Goal: Transaction & Acquisition: Purchase product/service

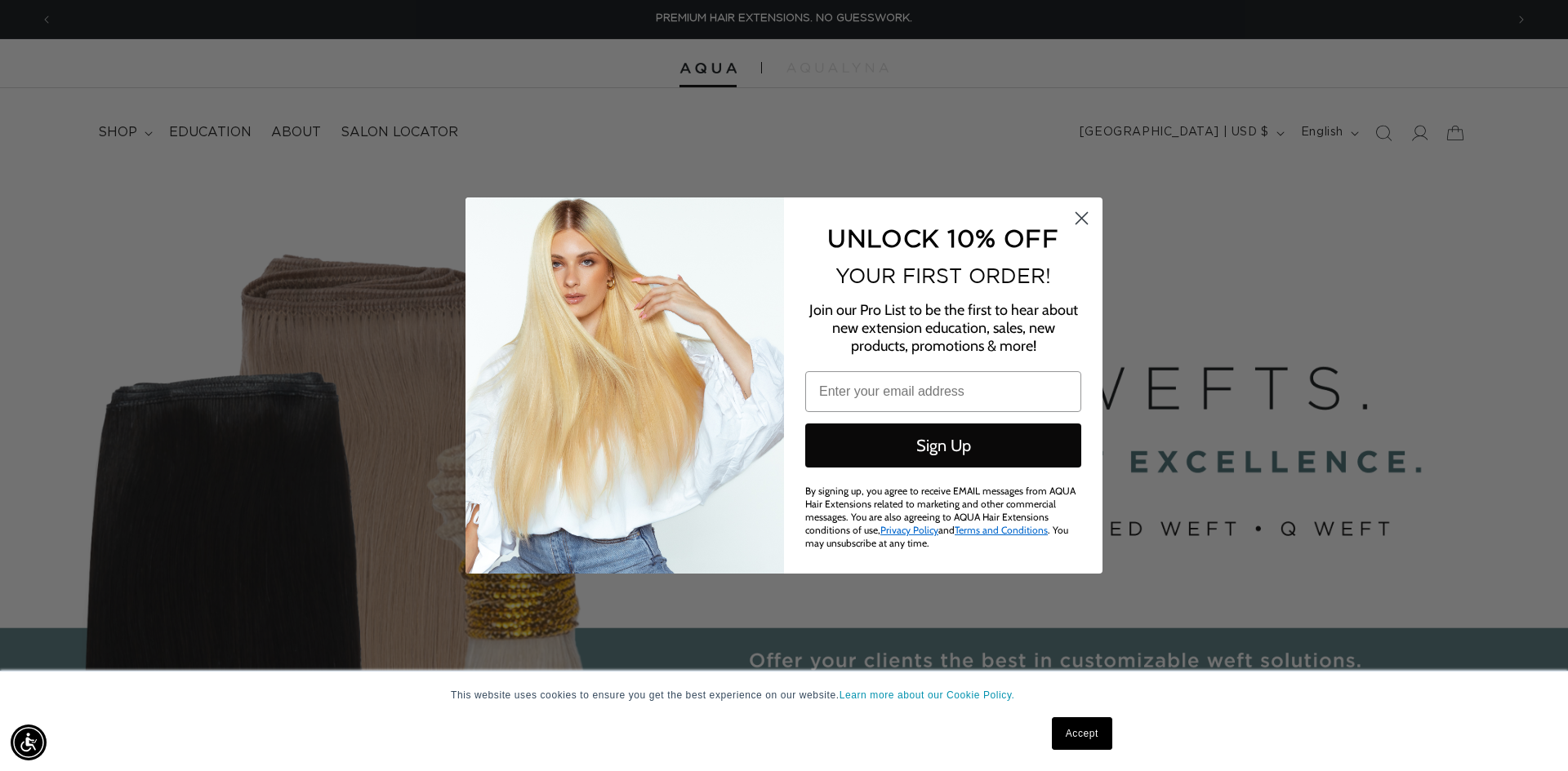
click at [1078, 213] on circle "Close dialog" at bounding box center [1082, 218] width 27 height 27
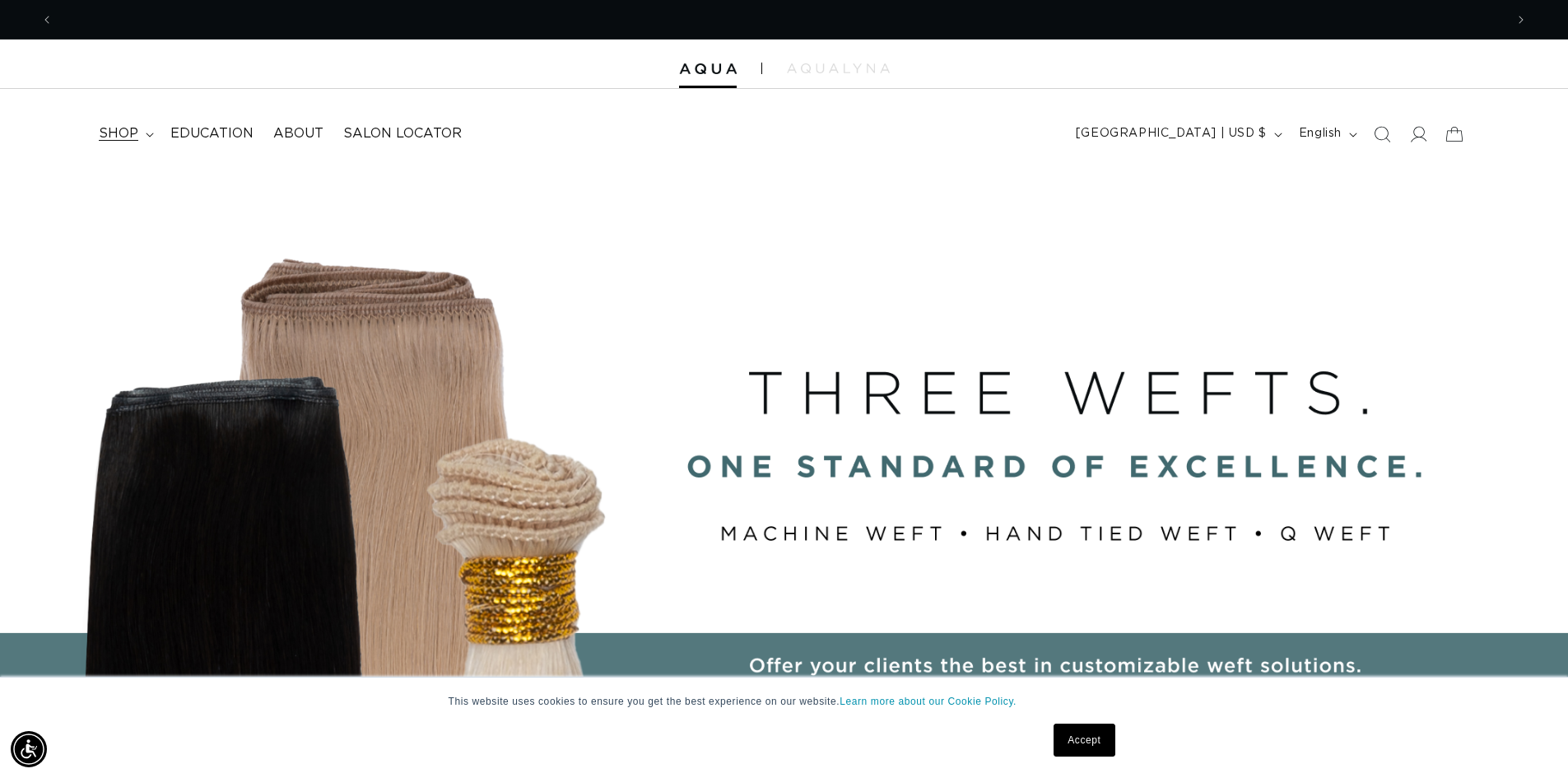
scroll to position [0, 1451]
click at [127, 134] on span "shop" at bounding box center [117, 133] width 39 height 17
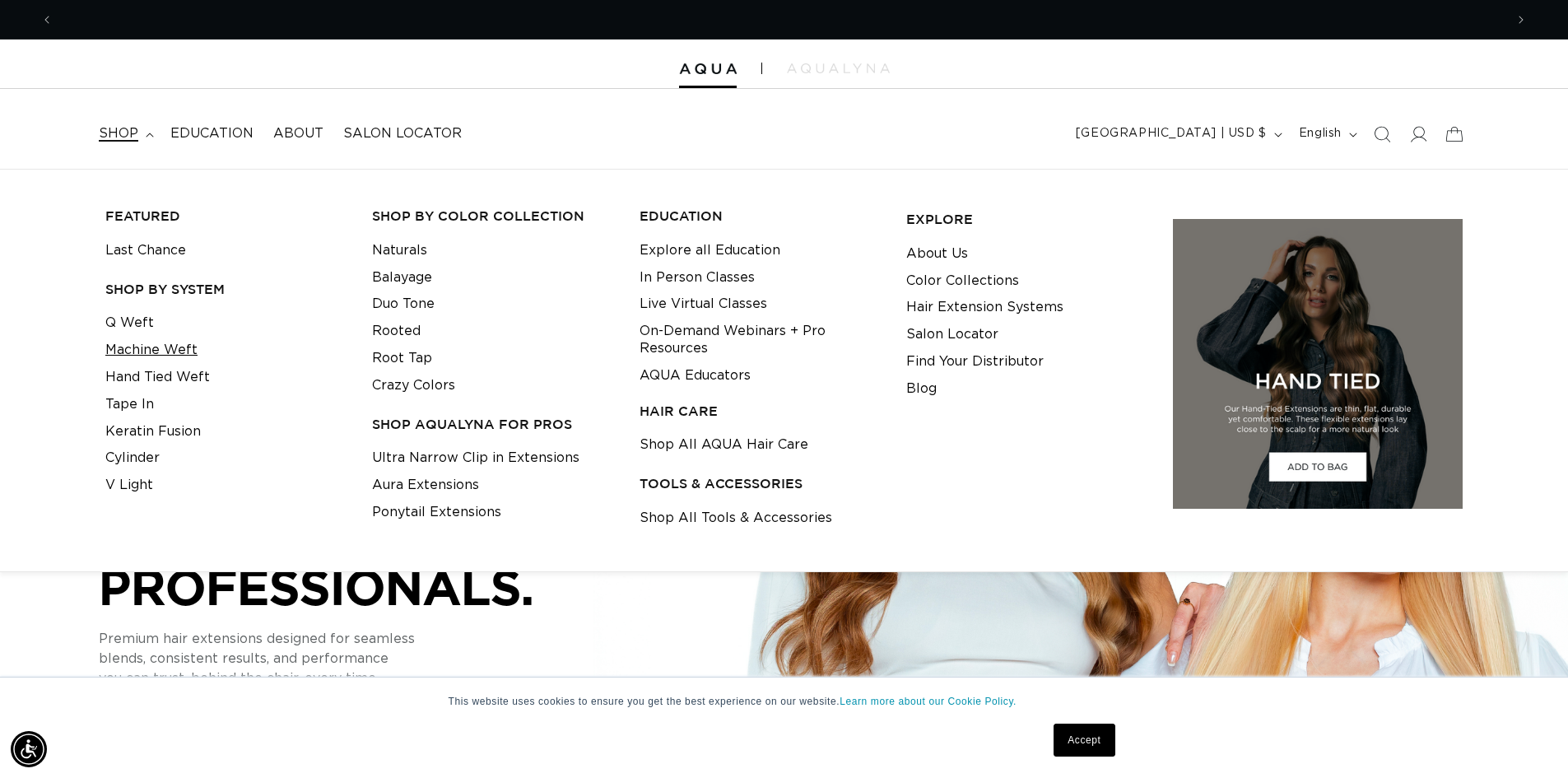
scroll to position [0, 2903]
click at [178, 348] on link "Machine Weft" at bounding box center [151, 351] width 92 height 27
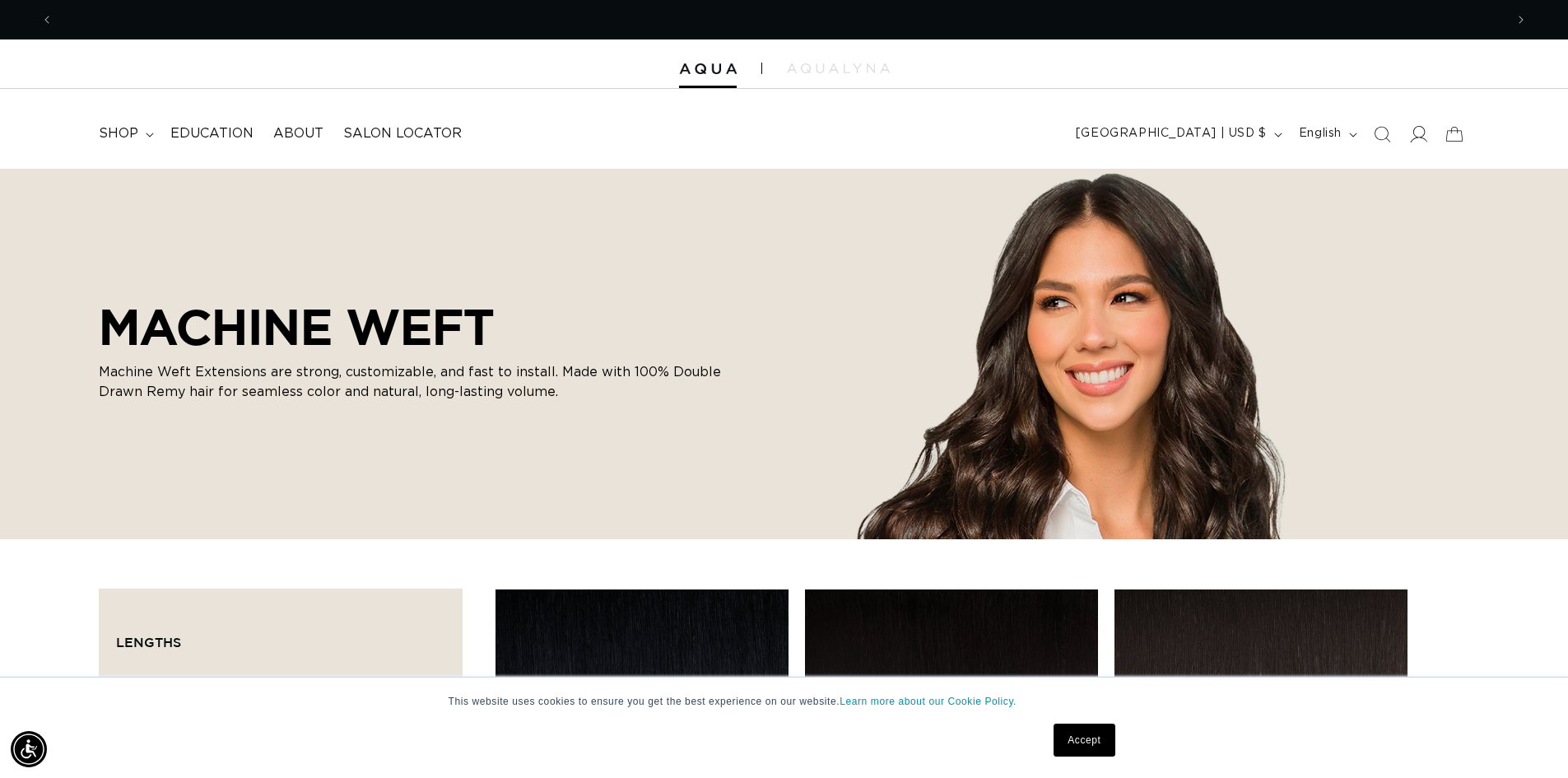
scroll to position [0, 2903]
click at [1419, 133] on icon at bounding box center [1418, 133] width 17 height 17
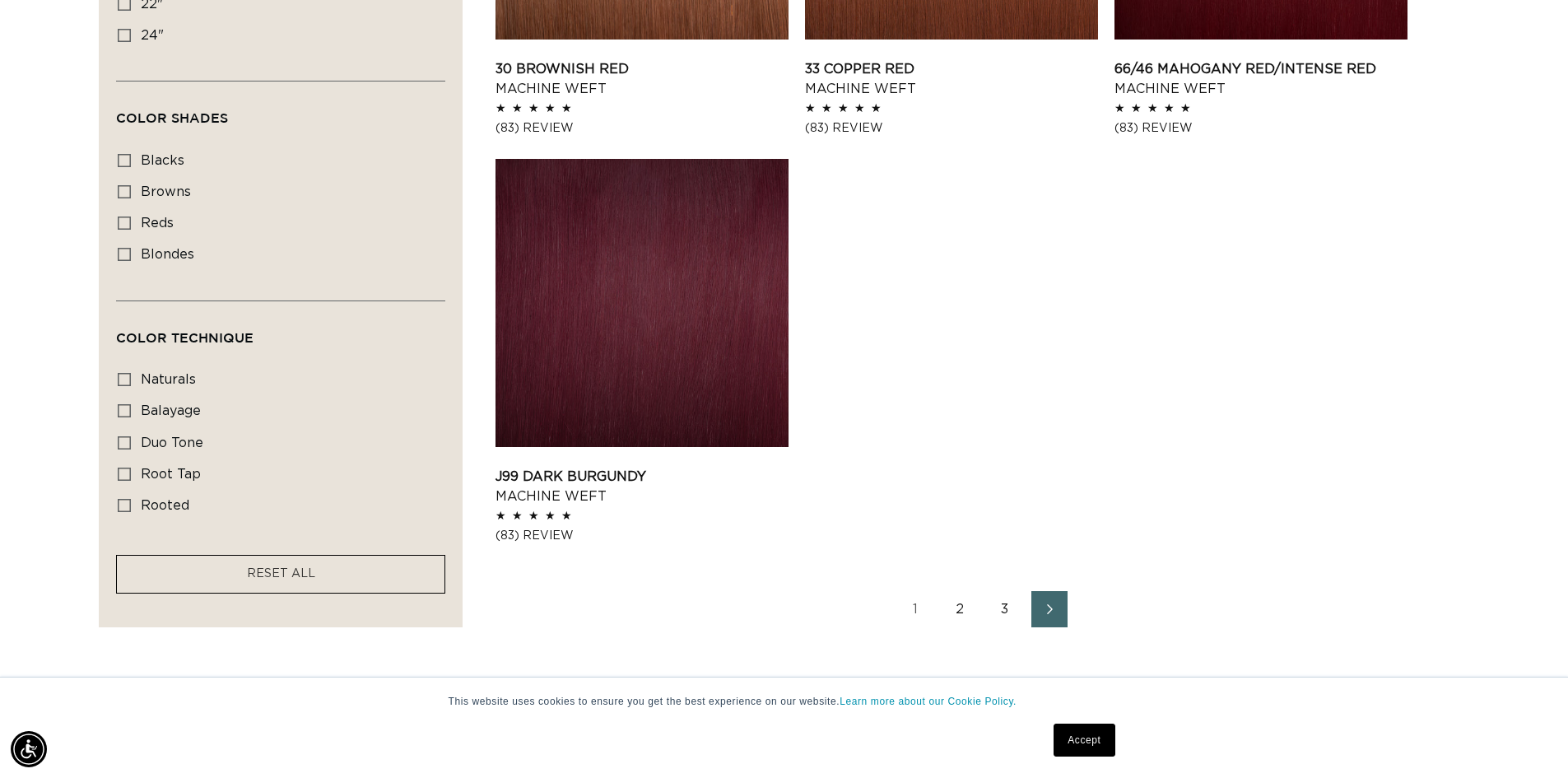
scroll to position [0, 2903]
click at [960, 609] on link "2" at bounding box center [961, 609] width 36 height 36
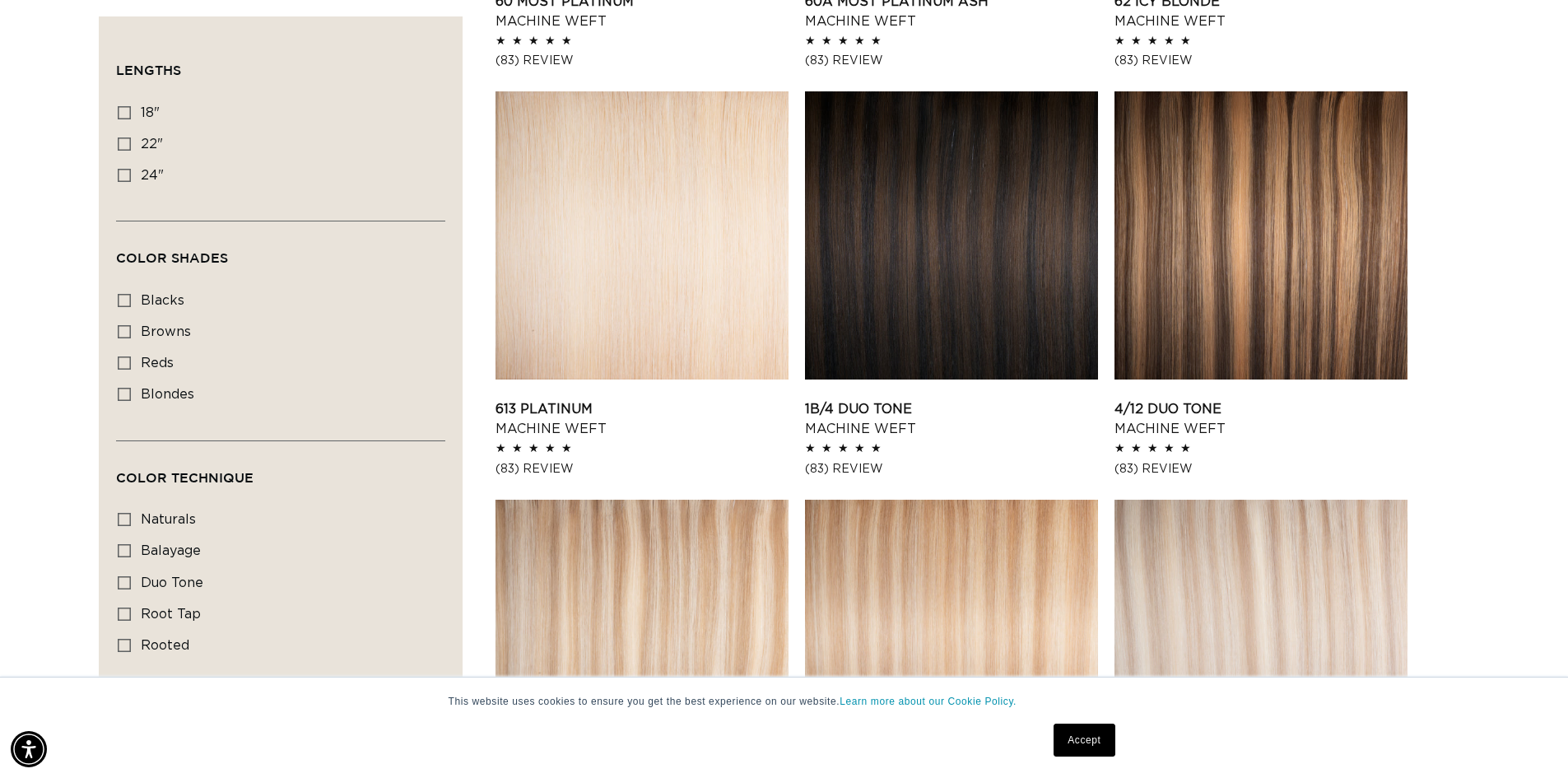
scroll to position [0, 1451]
click at [1020, 399] on link "1B/4 Duo Tone Machine Weft" at bounding box center [952, 418] width 293 height 39
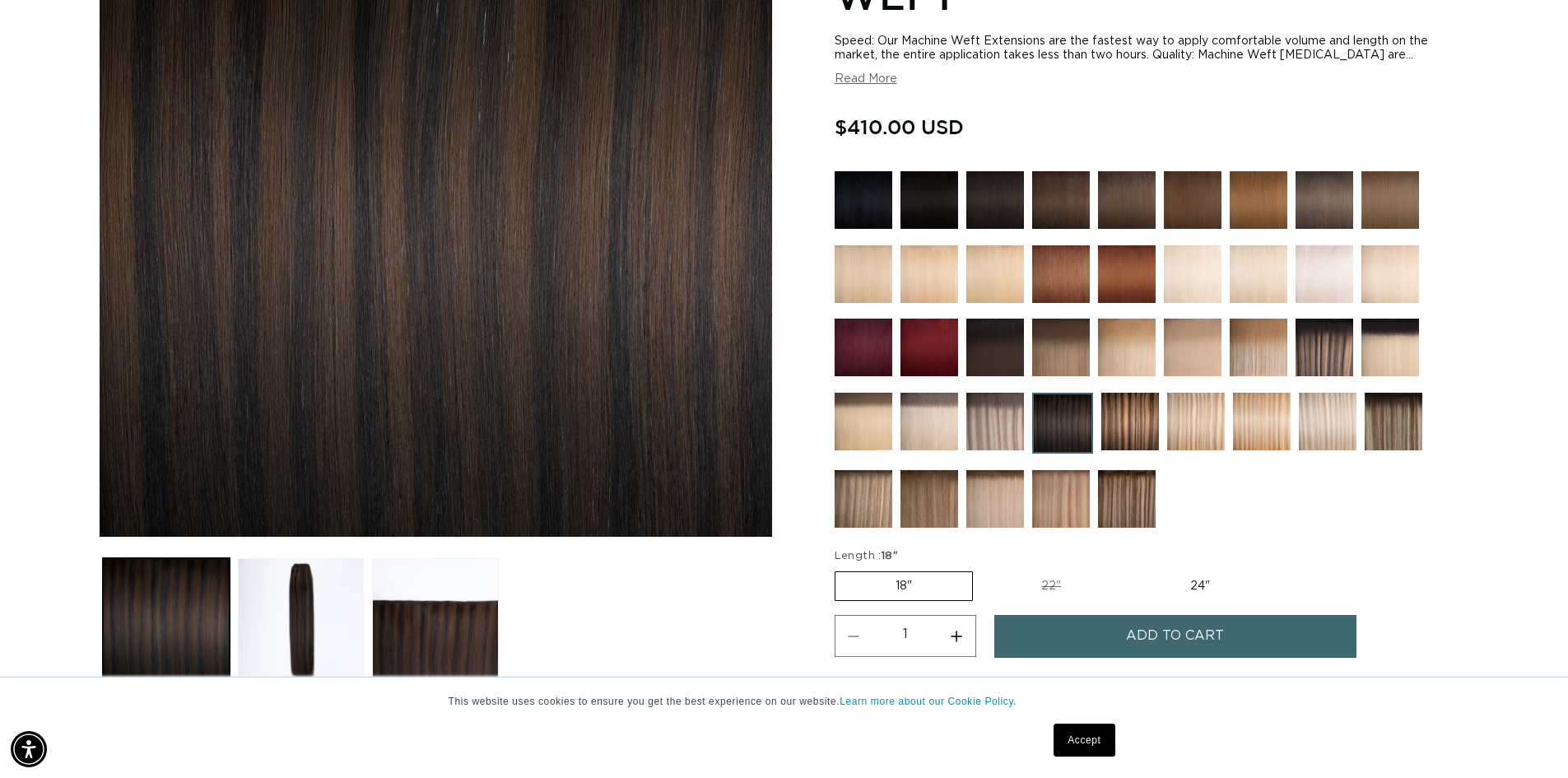
scroll to position [0, 1451]
click at [932, 594] on label "18" Variant sold out or unavailable" at bounding box center [904, 586] width 138 height 30
click at [840, 569] on input "18" Variant sold out or unavailable" at bounding box center [839, 568] width 1 height 1
click at [910, 592] on label "18" Variant sold out or unavailable" at bounding box center [904, 586] width 138 height 30
click at [840, 569] on input "18" Variant sold out or unavailable" at bounding box center [839, 568] width 1 height 1
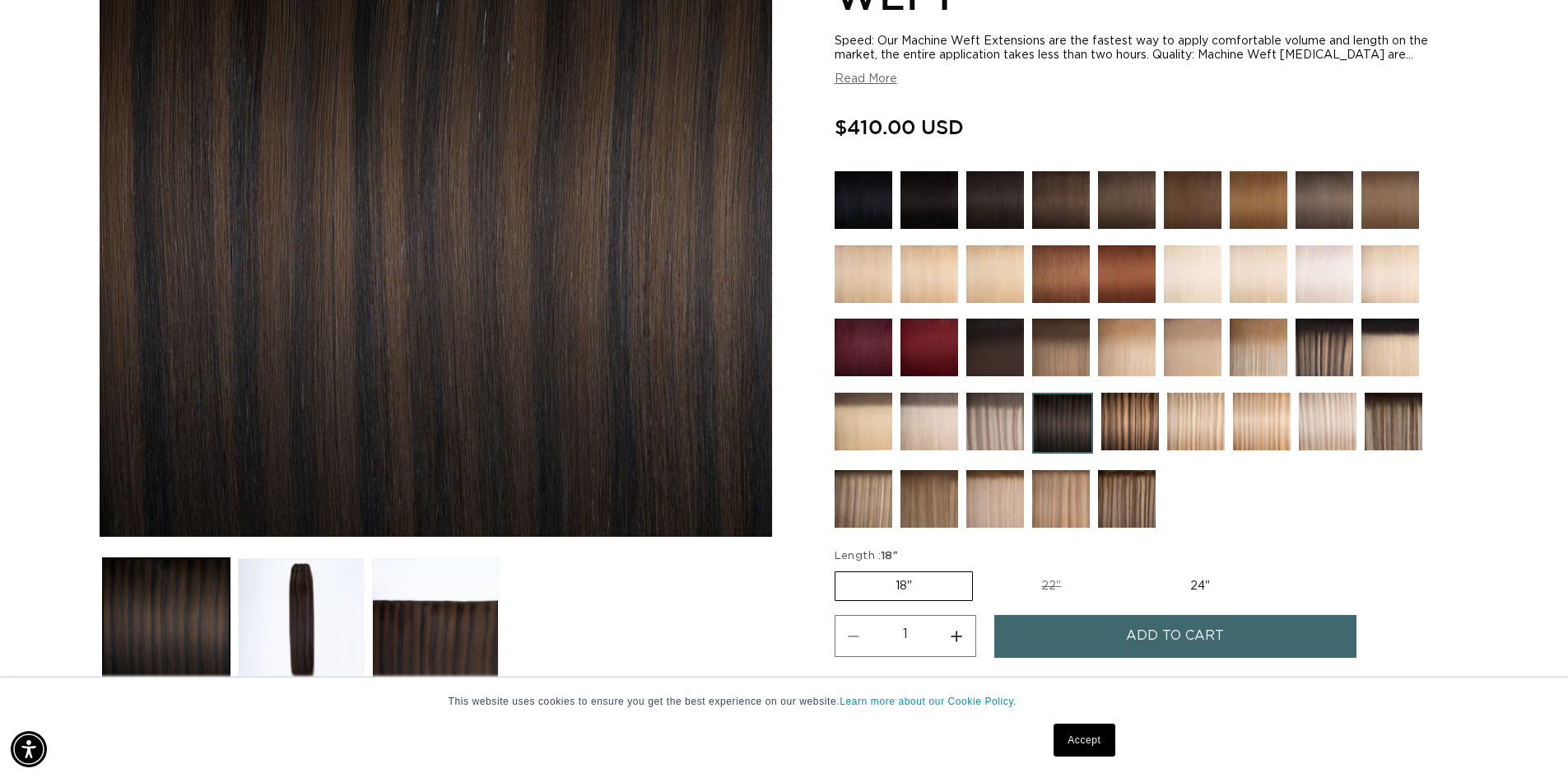
click at [1189, 589] on label "24" Variant sold out or unavailable" at bounding box center [1200, 586] width 140 height 28
click at [1130, 569] on input "24" Variant sold out or unavailable" at bounding box center [1129, 568] width 1 height 1
radio input "true"
click at [1128, 425] on img at bounding box center [1130, 421] width 57 height 57
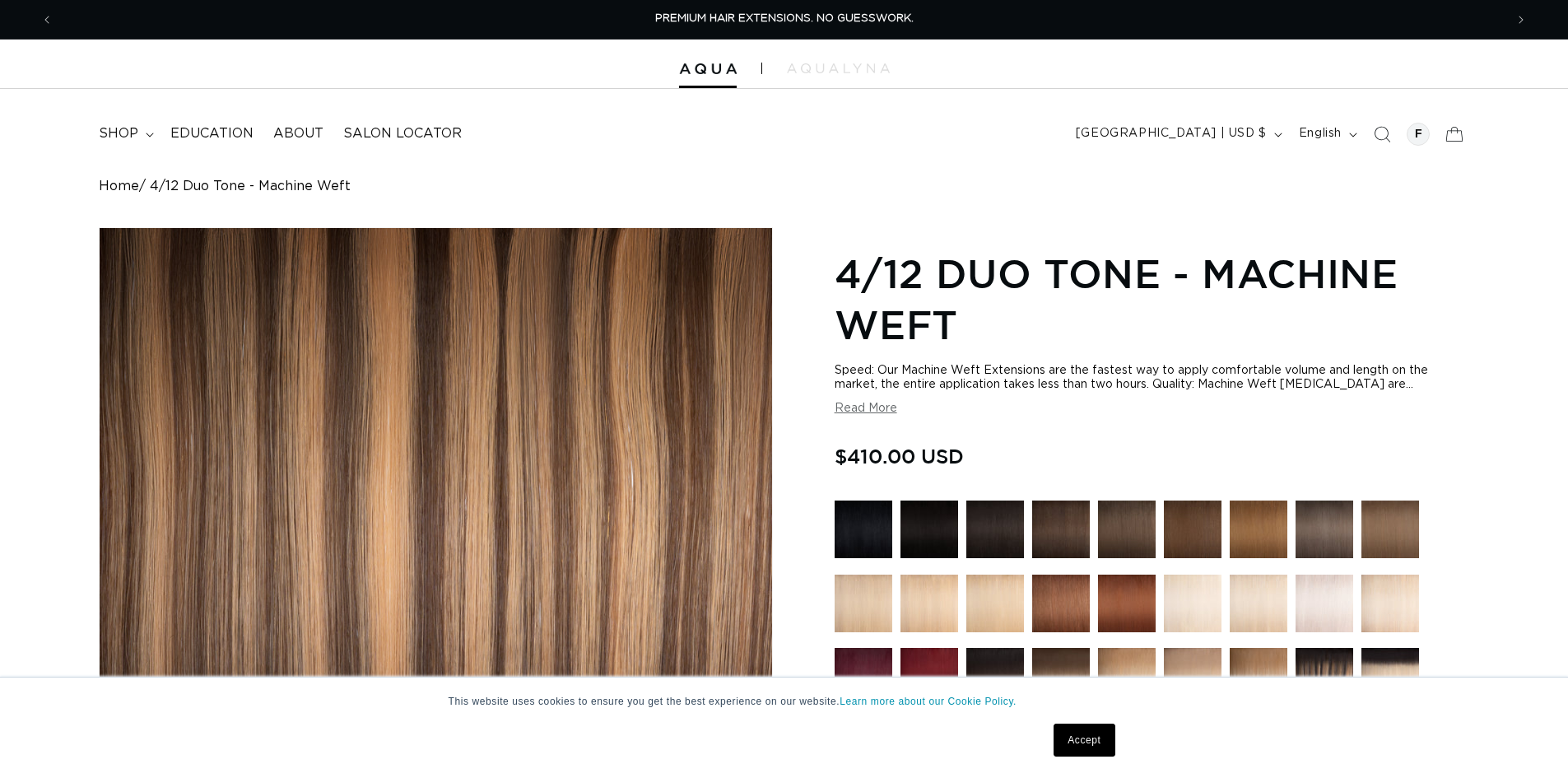
scroll to position [247, 0]
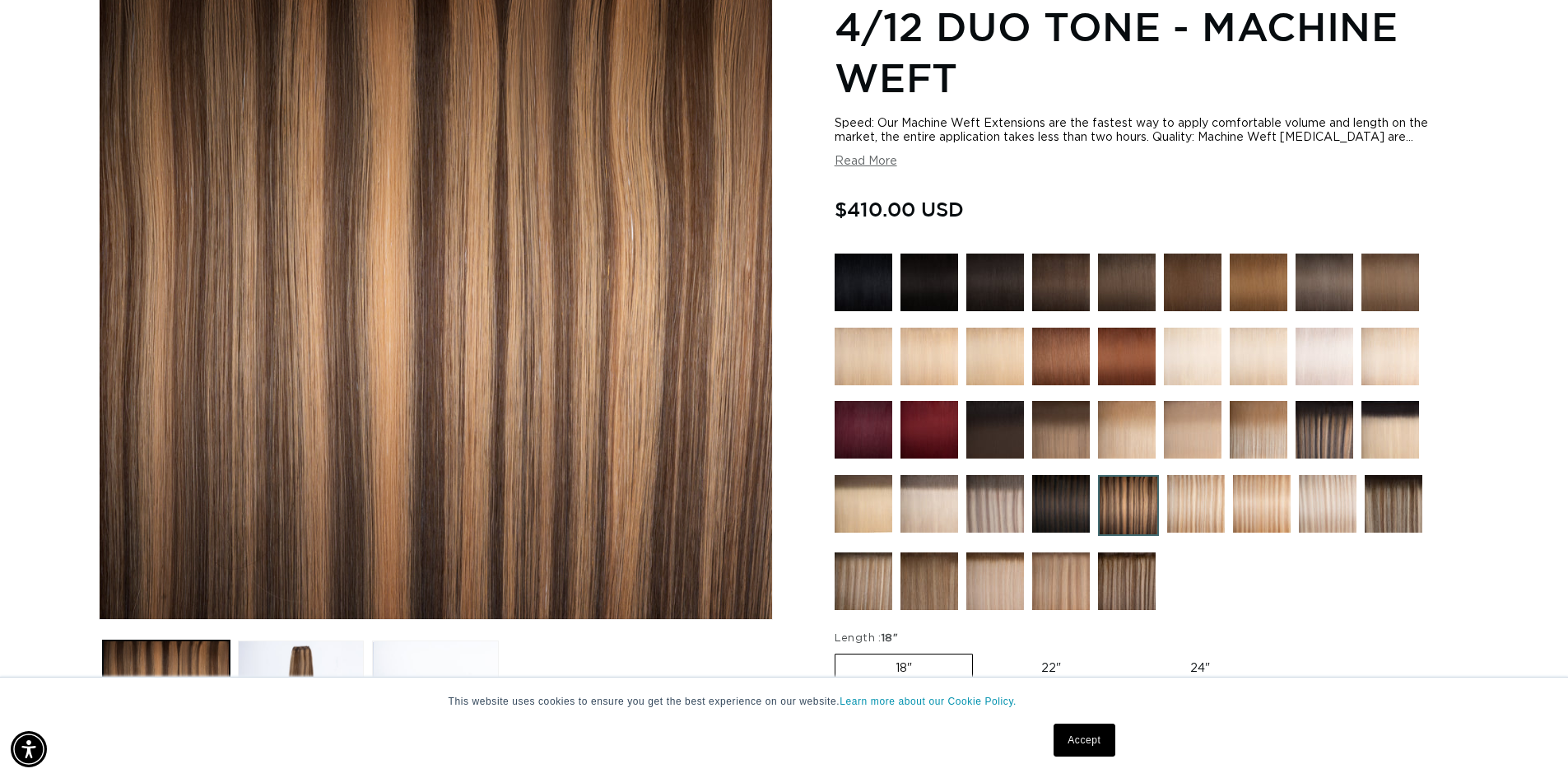
click at [1316, 434] on img at bounding box center [1324, 429] width 57 height 57
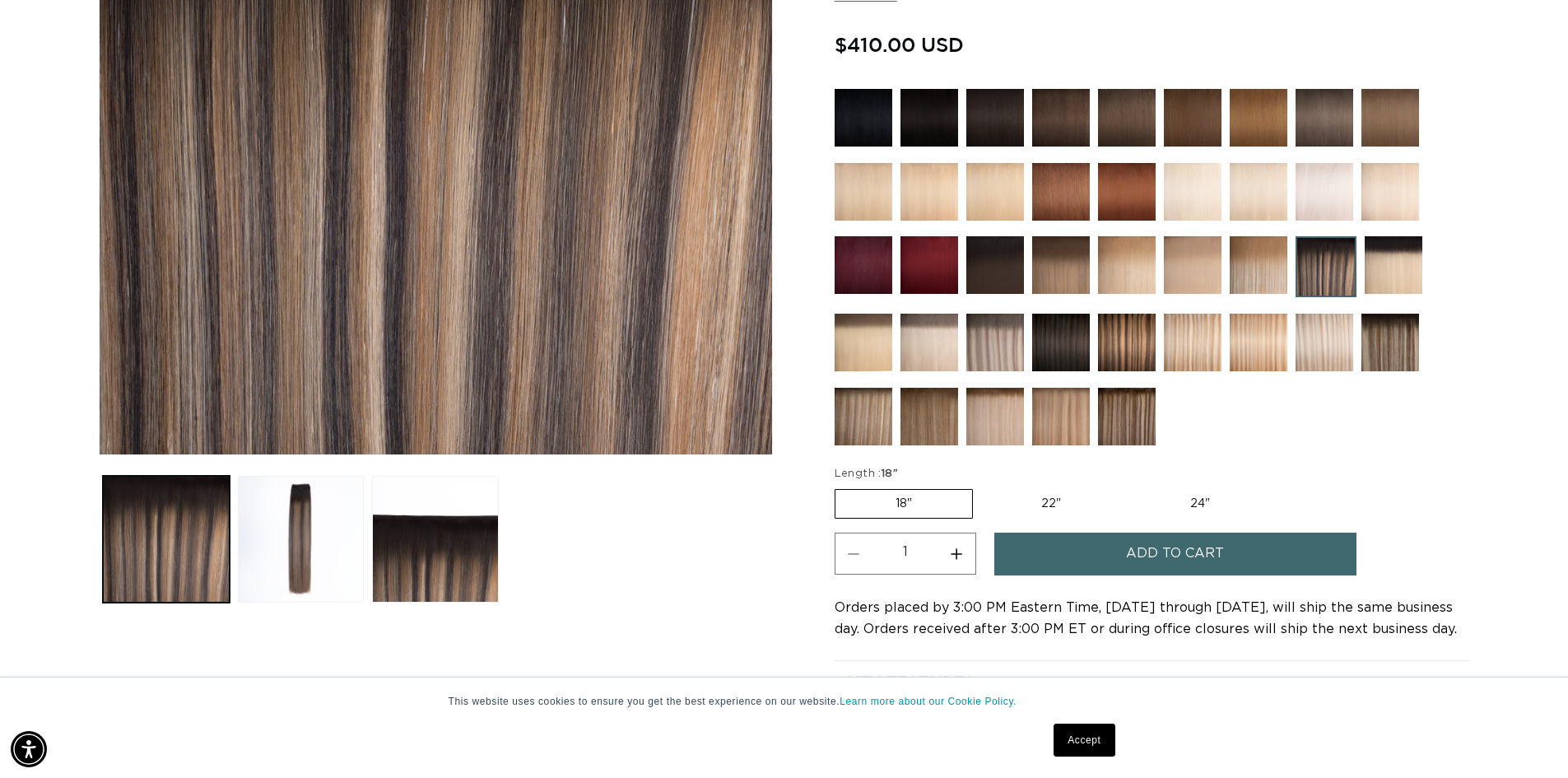
scroll to position [0, 1451]
click at [1152, 425] on img at bounding box center [1126, 416] width 57 height 57
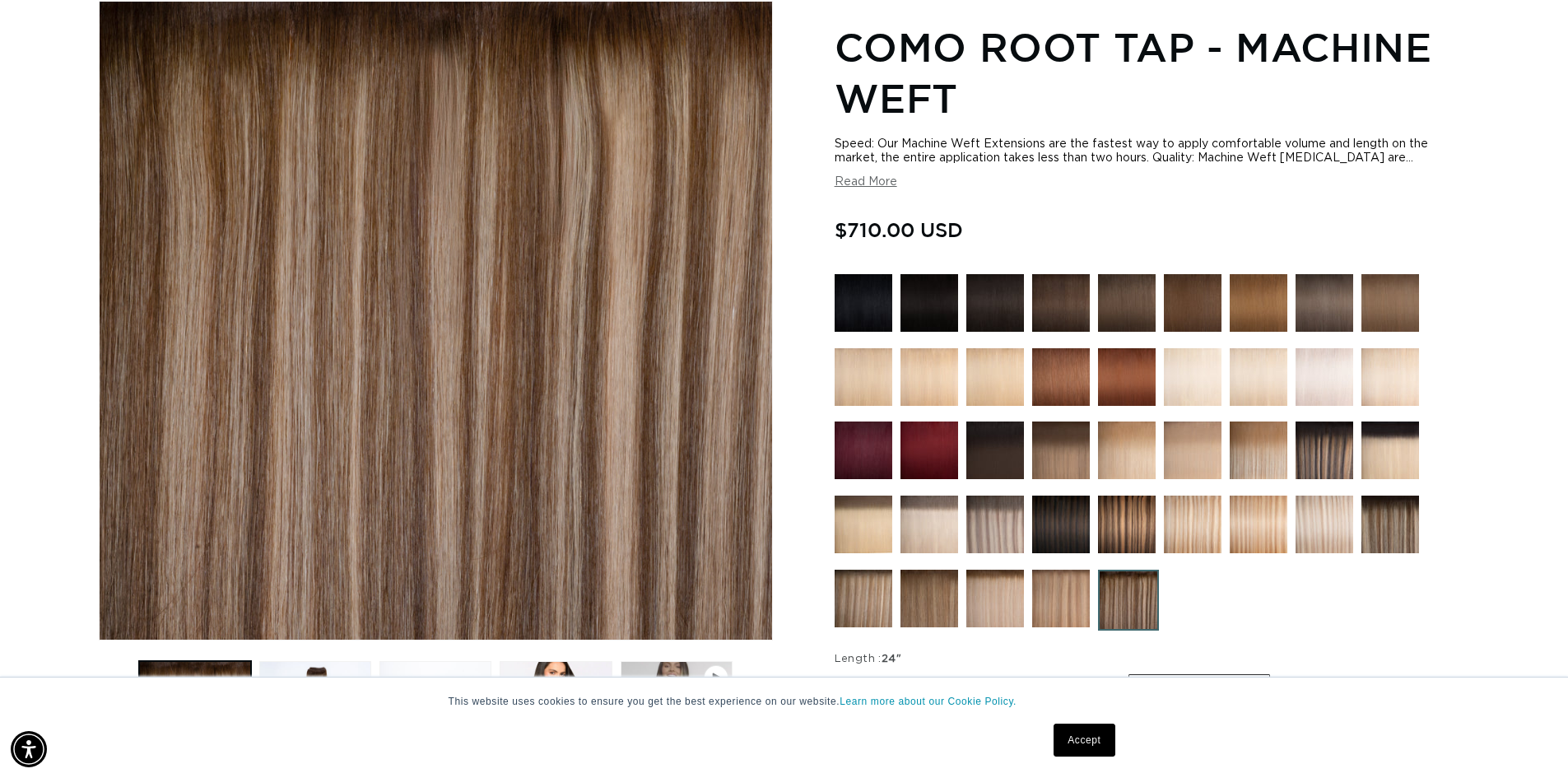
scroll to position [247, 0]
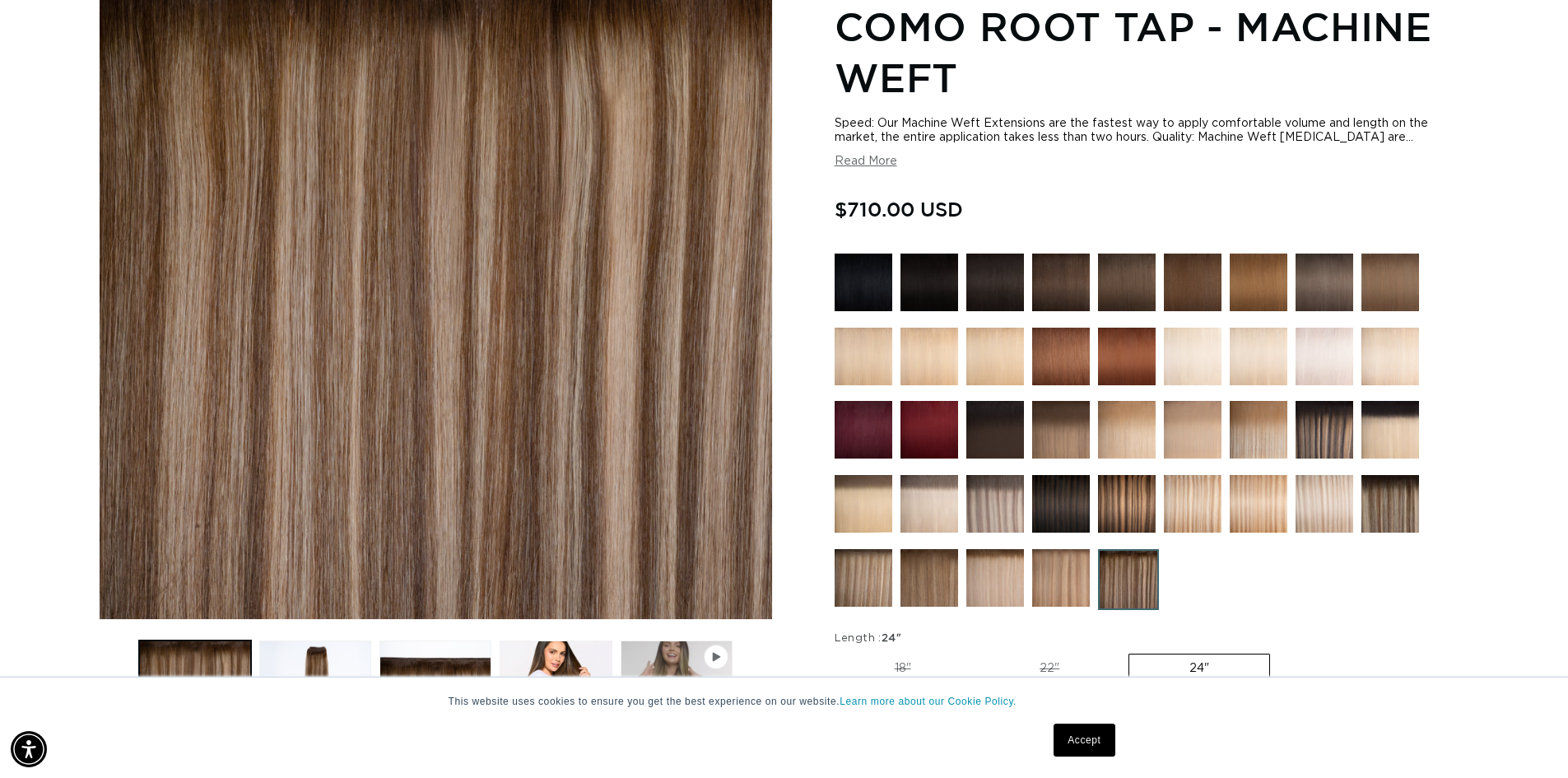
click at [1369, 489] on img at bounding box center [1390, 504] width 57 height 57
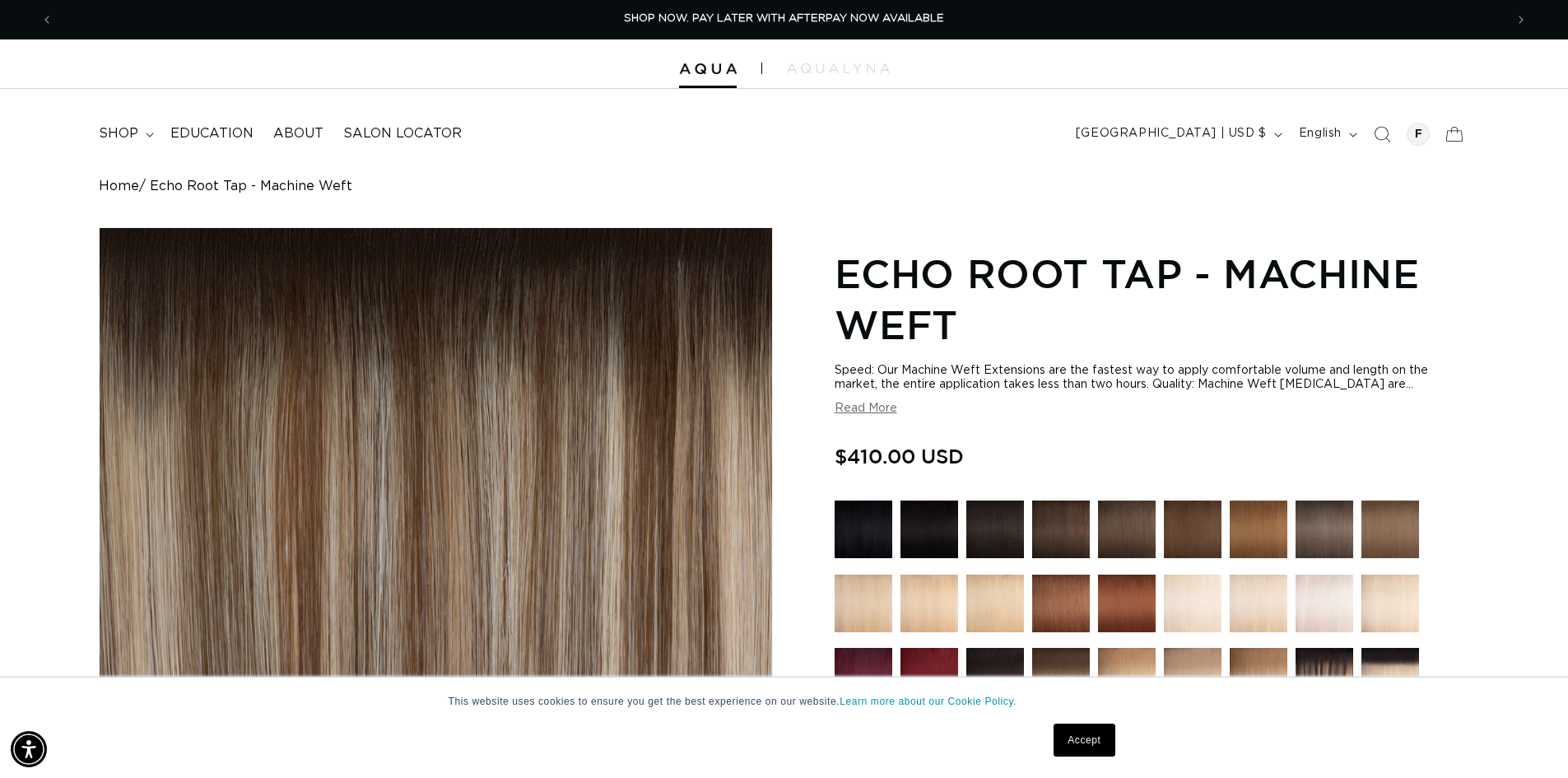
scroll to position [330, 0]
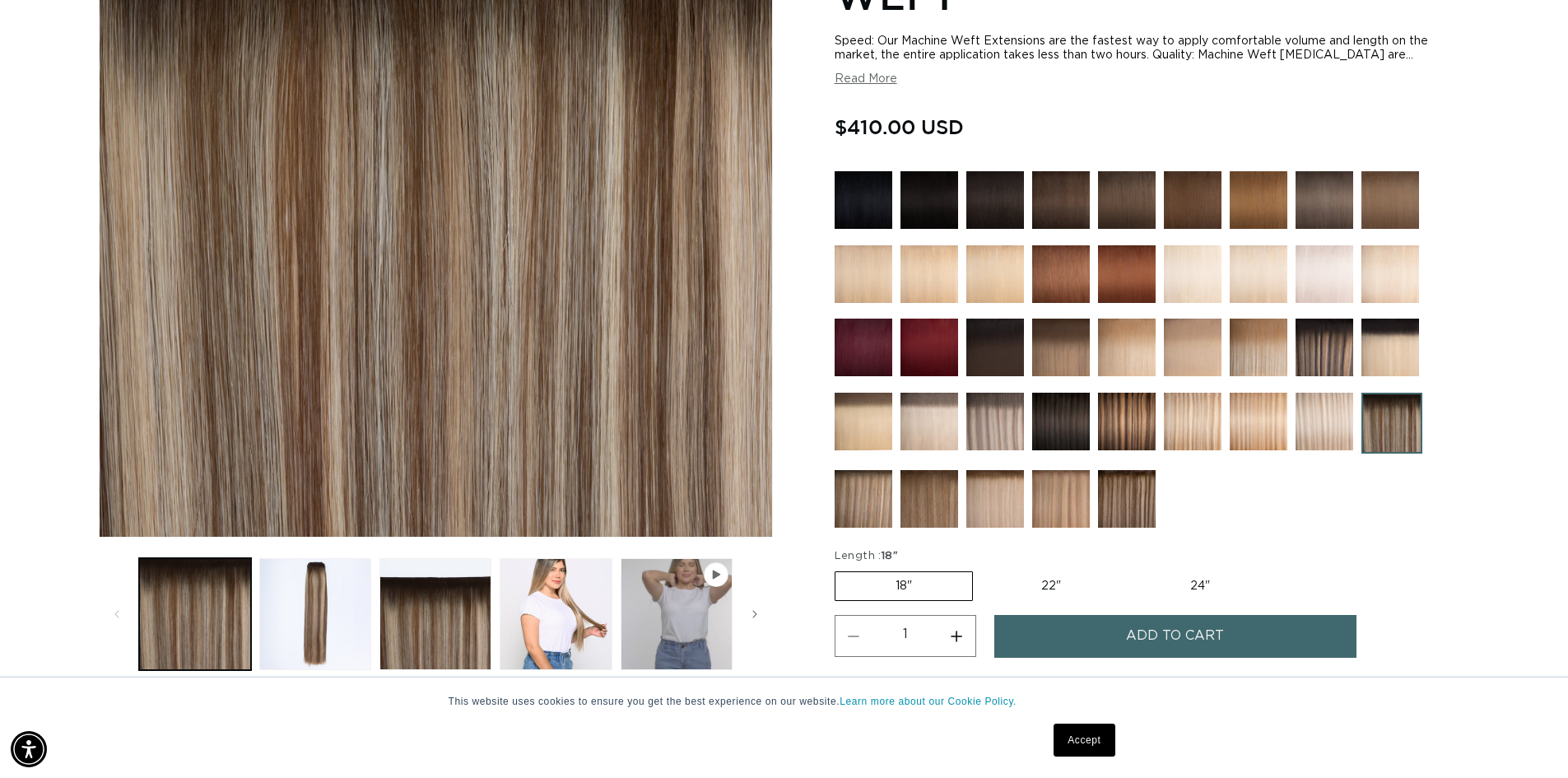
click at [1066, 296] on img at bounding box center [1061, 273] width 57 height 57
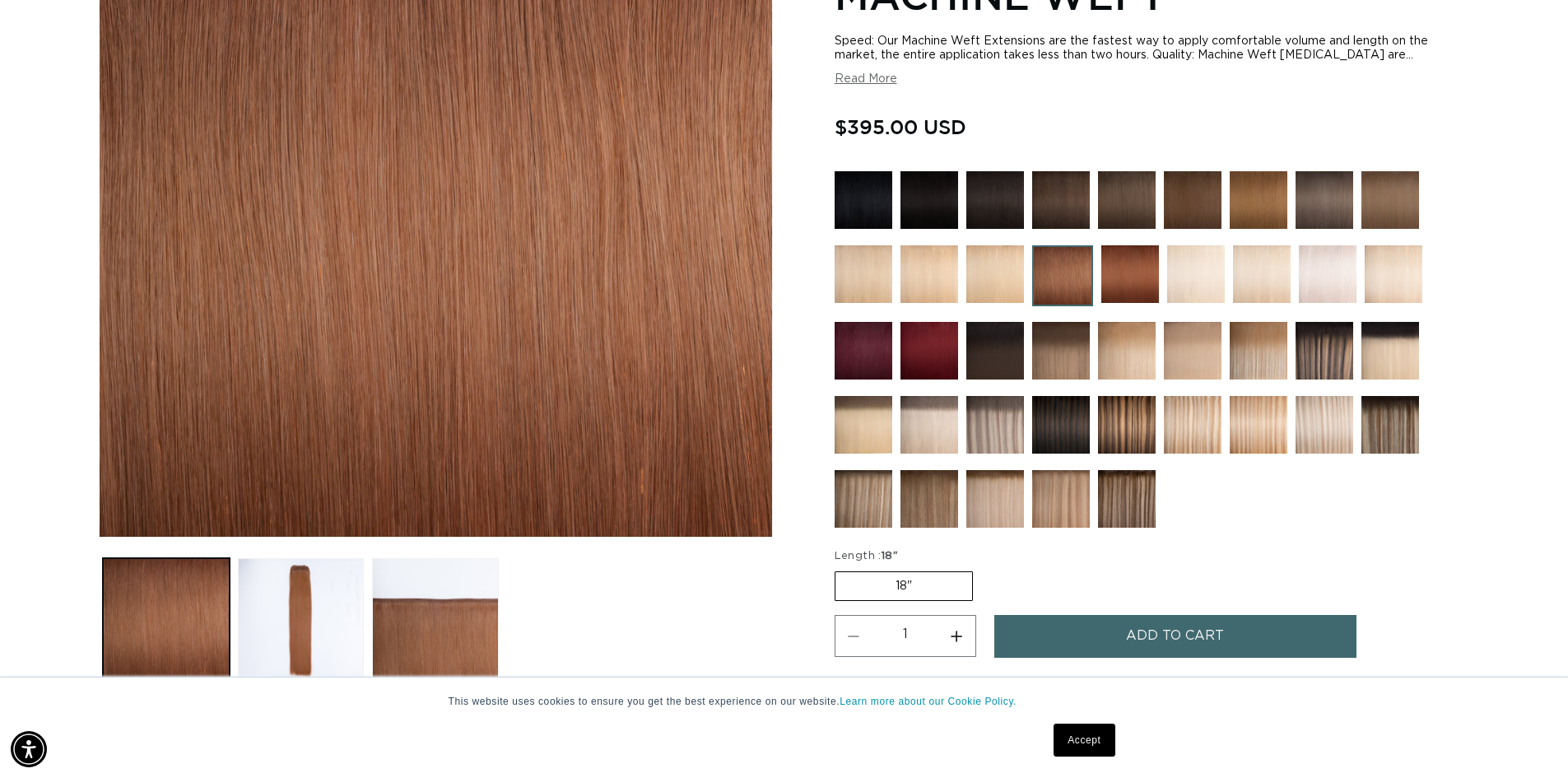
scroll to position [0, 1451]
